Goal: Task Accomplishment & Management: Manage account settings

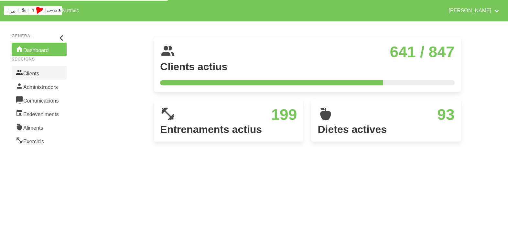
click at [41, 74] on link "Clients" at bounding box center [39, 73] width 55 height 14
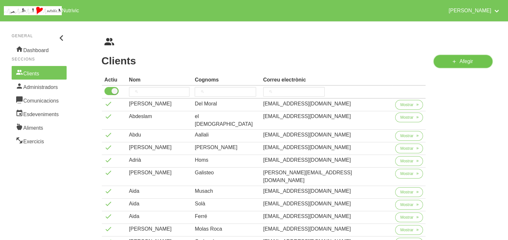
click at [457, 61] on span at bounding box center [454, 62] width 8 height 8
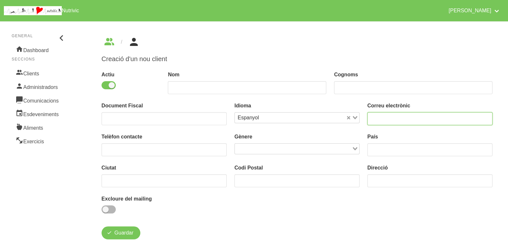
drag, startPoint x: 383, startPoint y: 118, endPoint x: 391, endPoint y: 95, distance: 24.1
click at [384, 118] on input "email" at bounding box center [429, 118] width 125 height 13
type input "[EMAIL_ADDRESS][DOMAIN_NAME]"
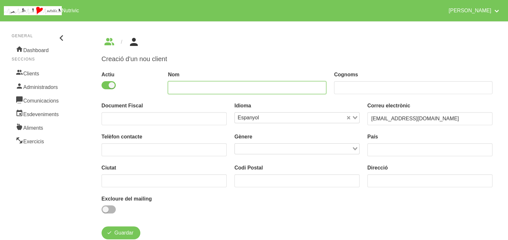
drag, startPoint x: 220, startPoint y: 89, endPoint x: 241, endPoint y: 60, distance: 35.2
click at [227, 86] on input "text" at bounding box center [247, 87] width 158 height 13
type input "[PERSON_NAME]"
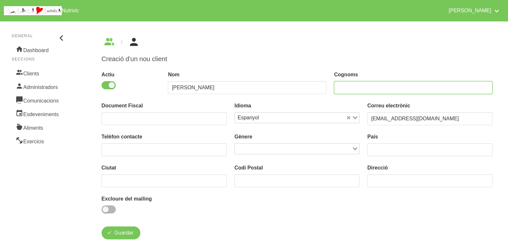
click at [345, 90] on input "text" at bounding box center [413, 87] width 158 height 13
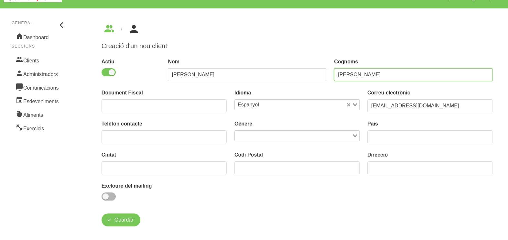
scroll to position [18, 0]
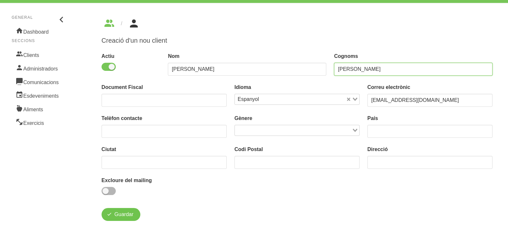
type input "[PERSON_NAME]"
click at [125, 216] on span "Guardar" at bounding box center [123, 215] width 19 height 8
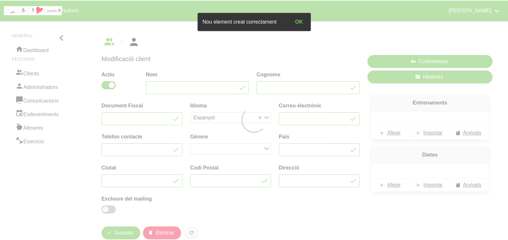
type input "[PERSON_NAME]"
type input "[EMAIL_ADDRESS][DOMAIN_NAME]"
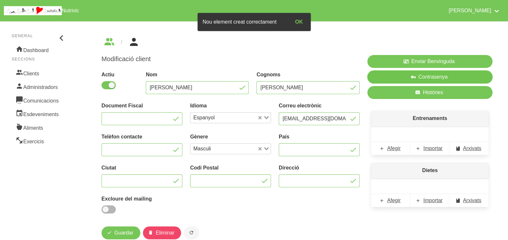
click at [427, 78] on span "Contrasenya" at bounding box center [432, 77] width 29 height 8
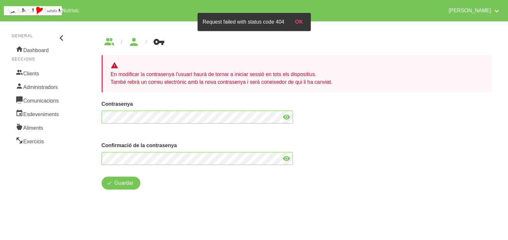
drag, startPoint x: 285, startPoint y: 116, endPoint x: 249, endPoint y: 132, distance: 38.6
click at [283, 118] on icon at bounding box center [287, 117] width 8 height 12
drag, startPoint x: 287, startPoint y: 158, endPoint x: 281, endPoint y: 158, distance: 5.5
click at [286, 158] on icon at bounding box center [287, 159] width 8 height 12
click at [122, 181] on span "Guardar" at bounding box center [123, 183] width 19 height 8
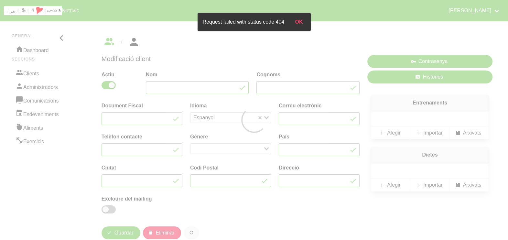
type input "[PERSON_NAME]"
type input "[EMAIL_ADDRESS][DOMAIN_NAME]"
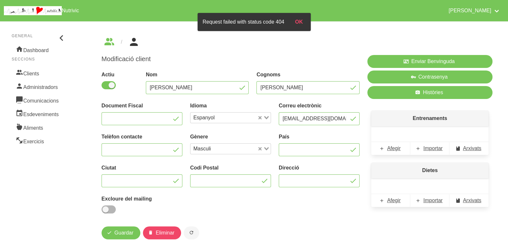
click at [471, 111] on p "Entrenaments" at bounding box center [429, 119] width 117 height 16
click at [58, 152] on aside "General Dashboard Seccions Clients Administradors Comunicacions Esdeveniments A…" at bounding box center [39, 137] width 86 height 241
click at [302, 21] on button "OK" at bounding box center [301, 22] width 18 height 13
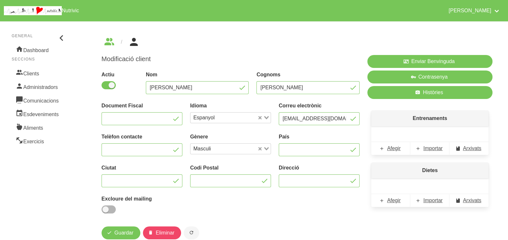
click at [36, 190] on aside "General Dashboard Seccions Clients Administradors Comunicacions Esdeveniments A…" at bounding box center [39, 137] width 86 height 241
click at [295, 60] on h1 "Modificació client" at bounding box center [231, 59] width 258 height 8
click at [430, 148] on span "Importar" at bounding box center [432, 149] width 19 height 8
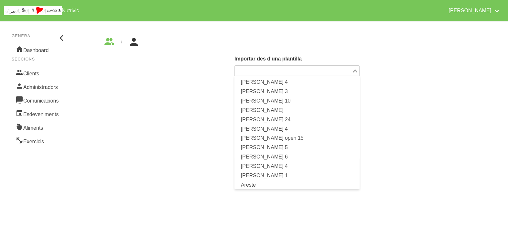
click at [354, 70] on icon "Search for option" at bounding box center [355, 70] width 5 height 3
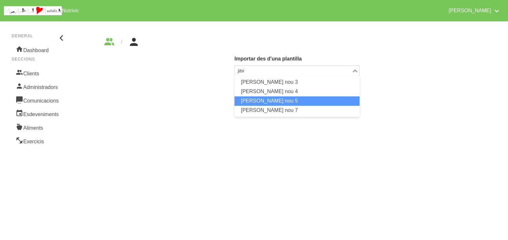
click at [289, 100] on li "[PERSON_NAME] nou 5" at bounding box center [296, 100] width 125 height 9
type input "jav"
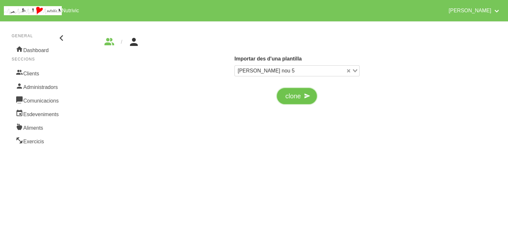
click at [296, 98] on span "clone" at bounding box center [293, 96] width 16 height 10
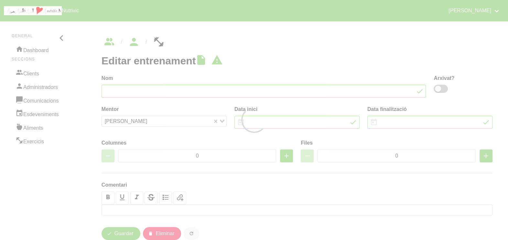
type input "[PERSON_NAME] nou 5"
type input "[DATE]"
type input "5"
type input "7"
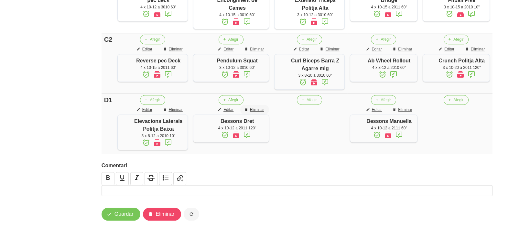
scroll to position [531, 0]
click at [123, 213] on span "Guardar" at bounding box center [123, 214] width 19 height 8
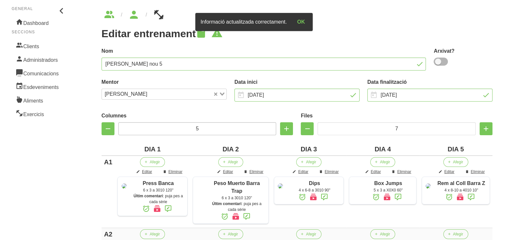
scroll to position [0, 0]
